Goal: Browse casually

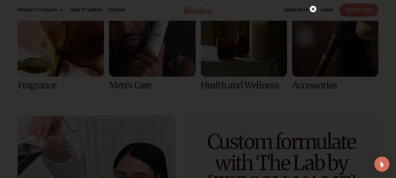
scroll to position [1229, 0]
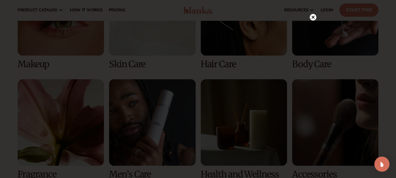
click at [312, 17] on icon at bounding box center [312, 16] width 3 height 3
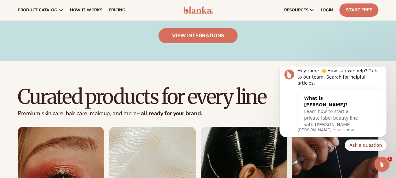
scroll to position [0, 0]
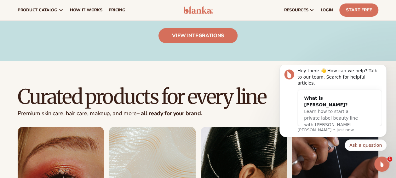
drag, startPoint x: 243, startPoint y: 67, endPoint x: 236, endPoint y: 68, distance: 6.3
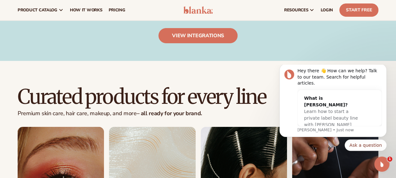
drag, startPoint x: 244, startPoint y: 69, endPoint x: 229, endPoint y: 72, distance: 14.7
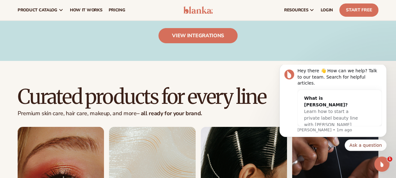
drag, startPoint x: 213, startPoint y: 72, endPoint x: 221, endPoint y: 71, distance: 7.5
drag, startPoint x: 221, startPoint y: 71, endPoint x: 232, endPoint y: 81, distance: 15.4
